Goal: Task Accomplishment & Management: Use online tool/utility

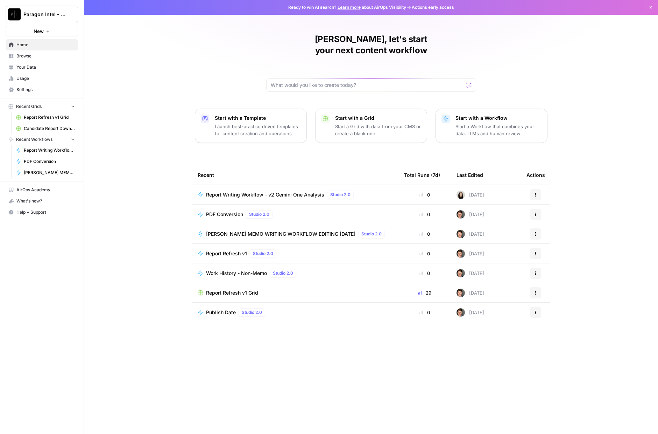
click at [235, 230] on span "BILL AI MEMO WRITING WORKFLOW EDITING 2025 08 08" at bounding box center [280, 233] width 149 height 7
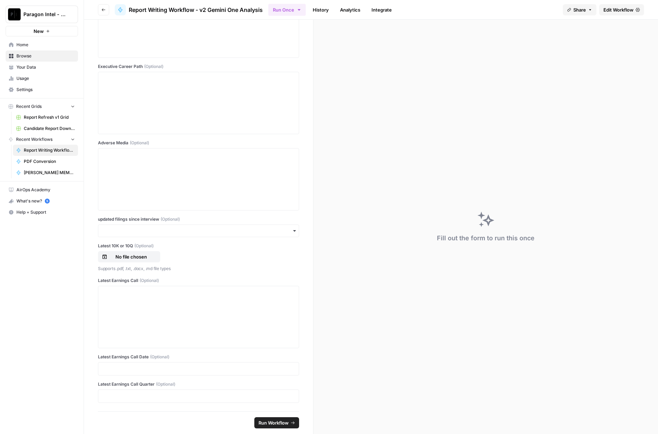
scroll to position [700, 0]
